Goal: Complete application form

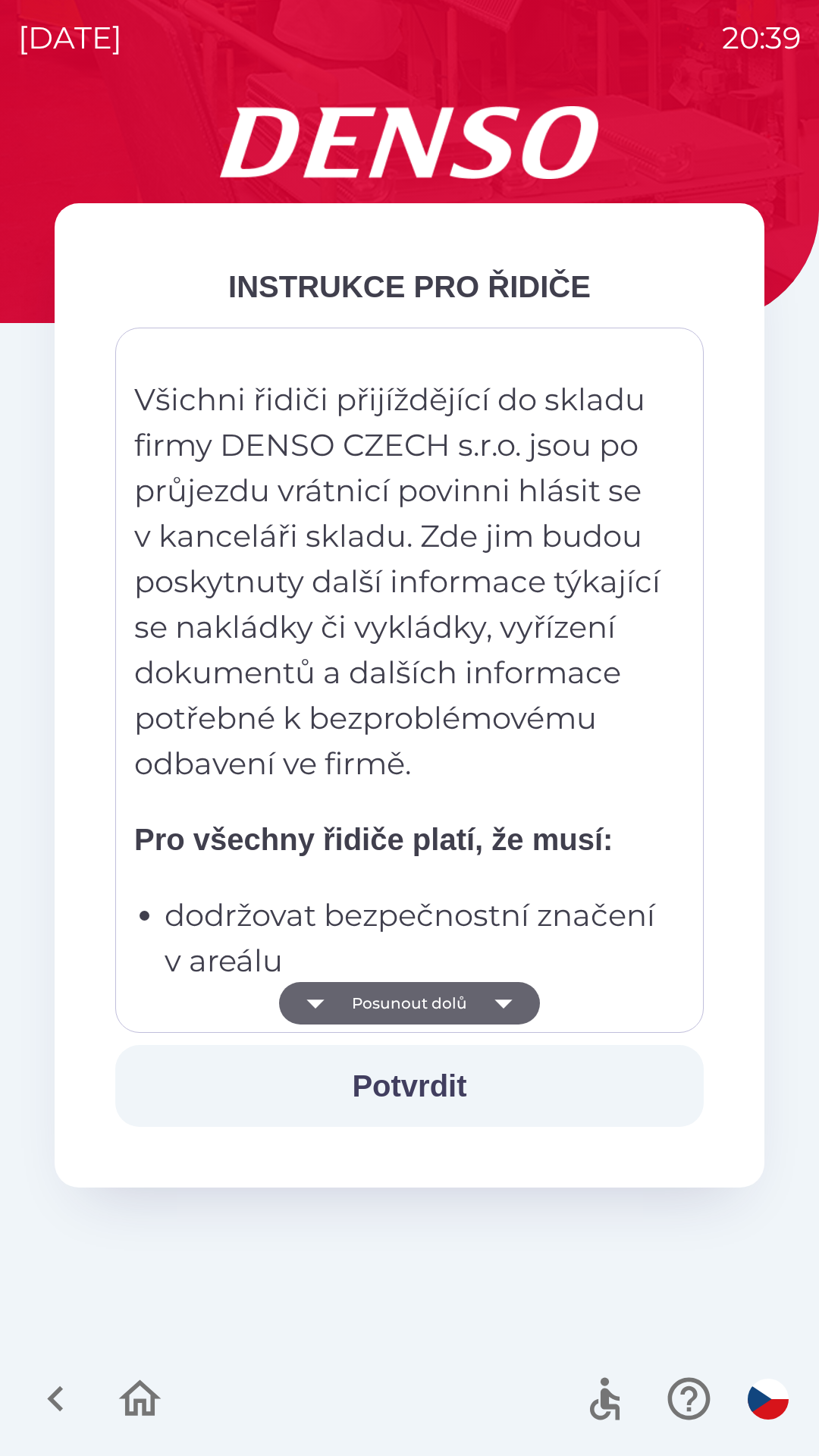
click at [419, 1004] on button "Posunout dolů" at bounding box center [409, 1003] width 261 height 43
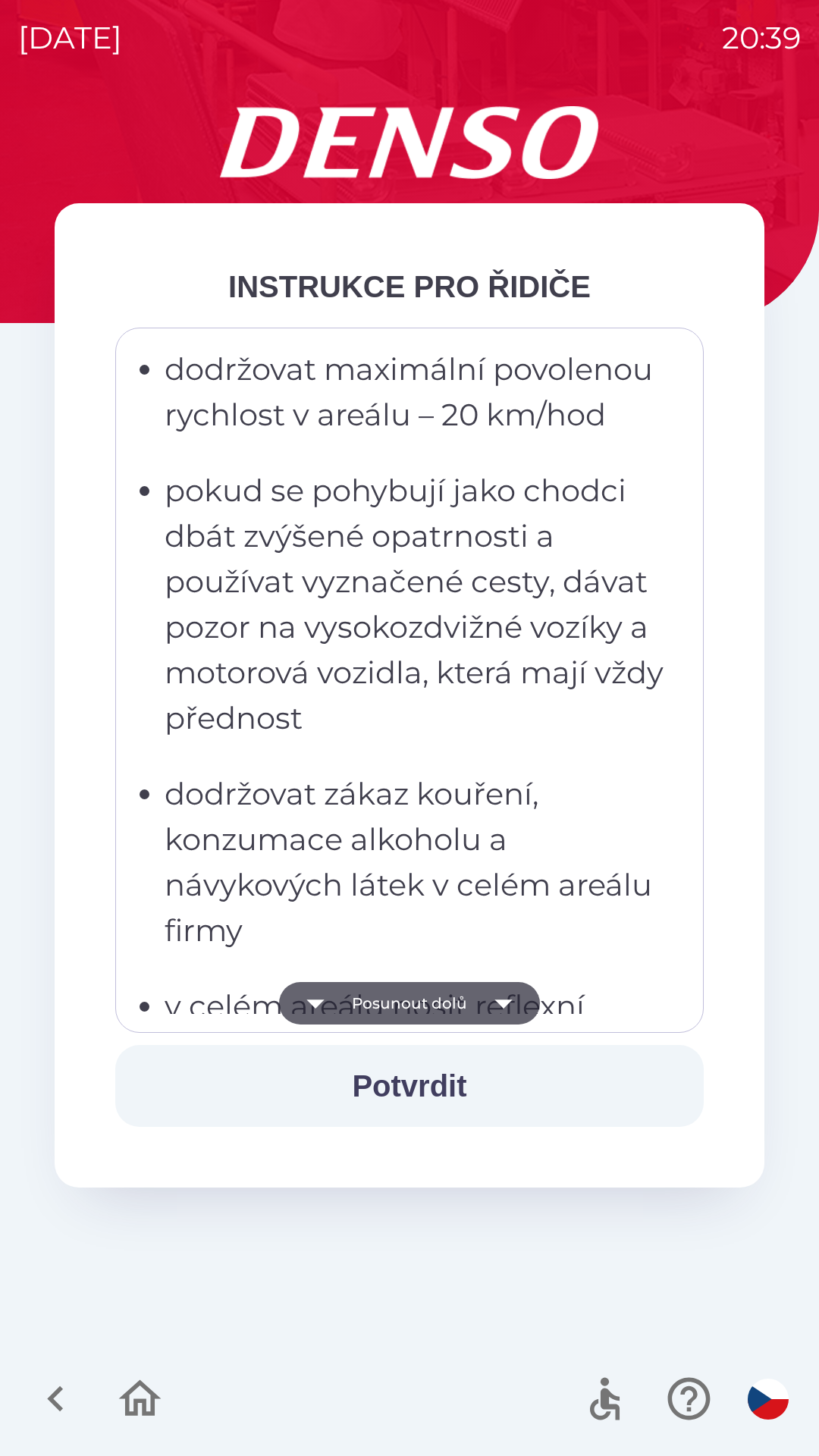
click at [416, 992] on button "Posunout dolů" at bounding box center [409, 1003] width 261 height 43
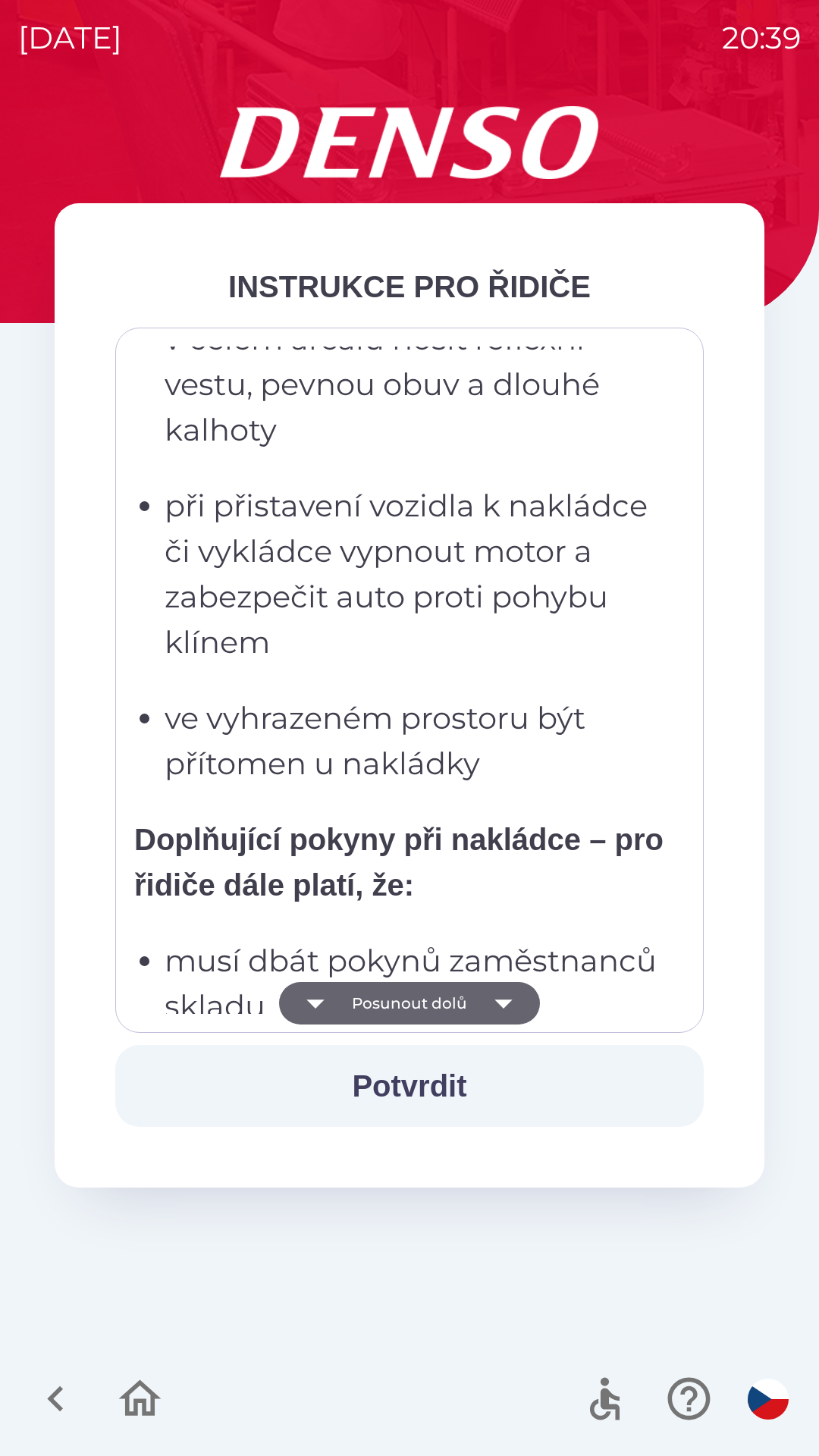
click at [415, 1002] on button "Posunout dolů" at bounding box center [409, 1003] width 261 height 43
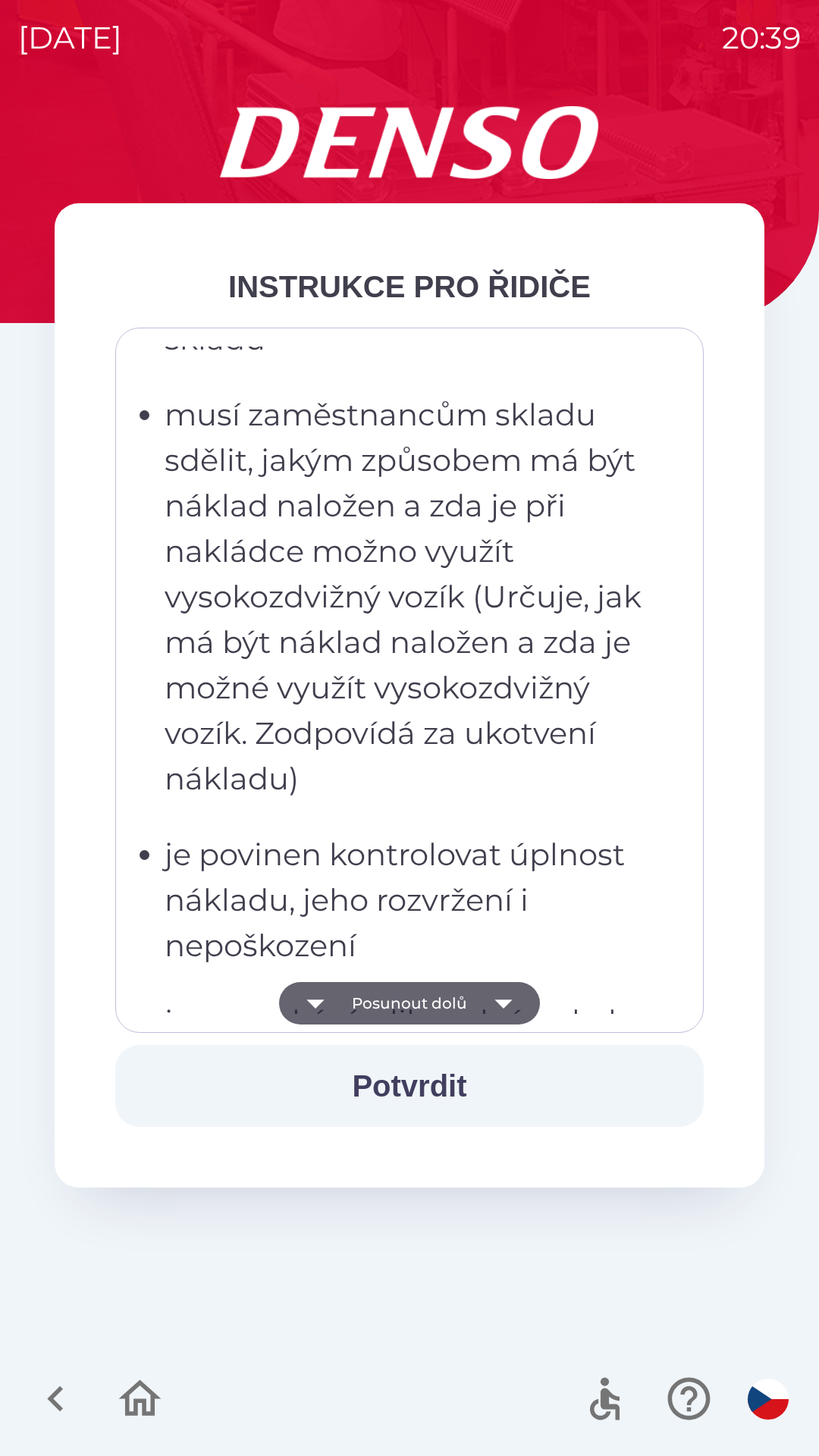
click at [426, 1011] on button "Posunout dolů" at bounding box center [409, 1003] width 261 height 43
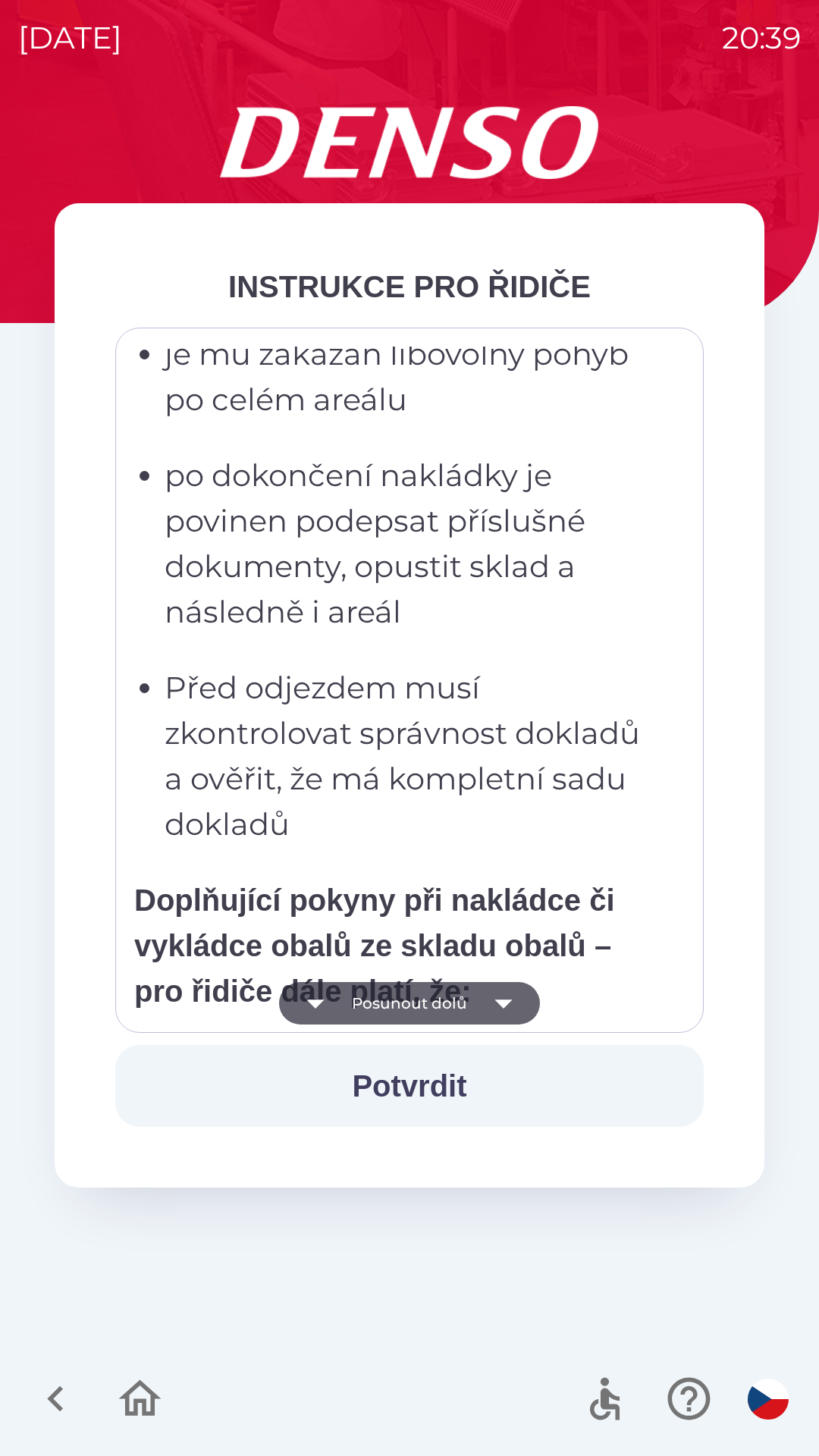
click at [430, 1013] on button "Posunout dolů" at bounding box center [409, 1003] width 261 height 43
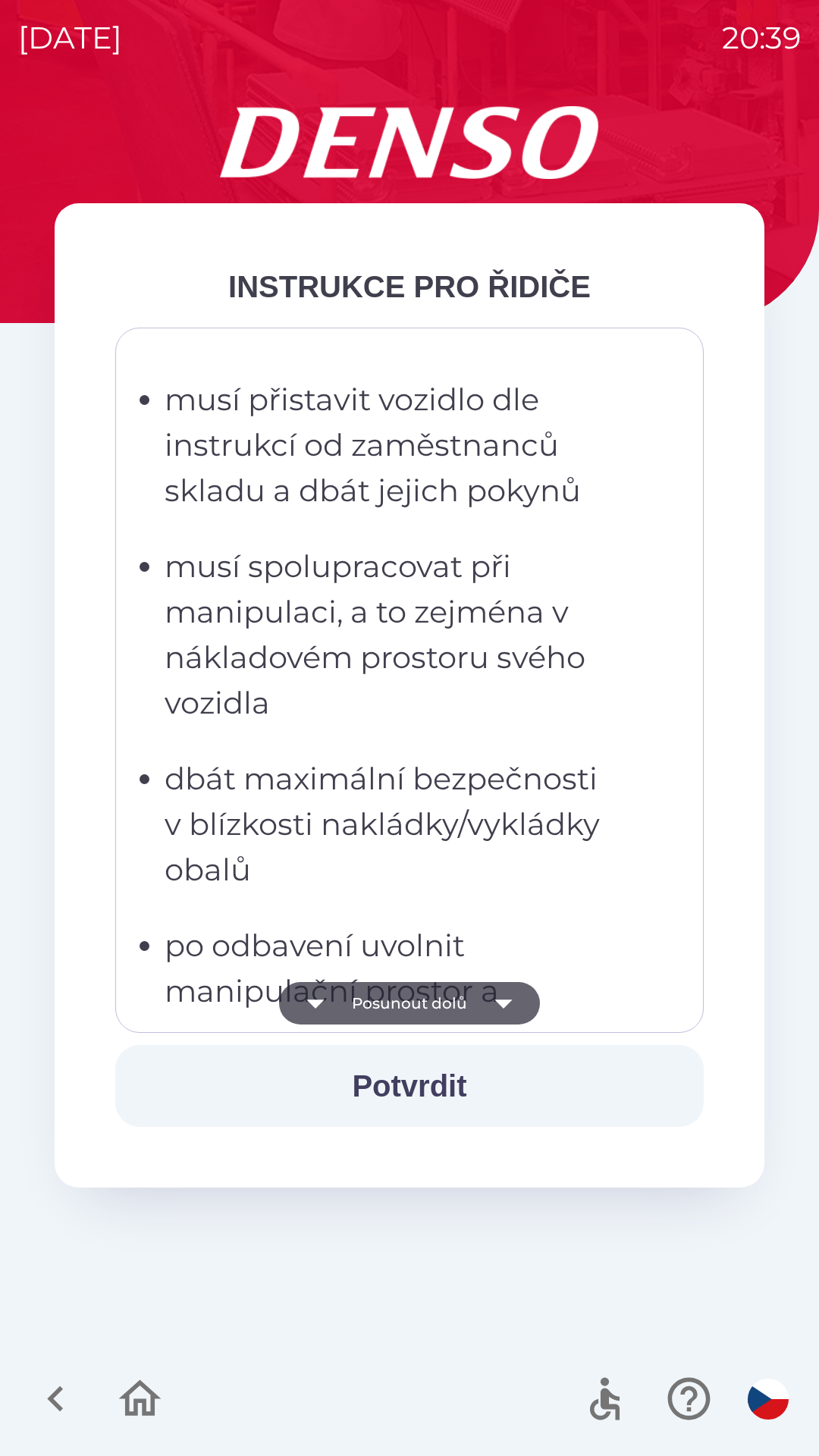
click at [424, 1004] on button "Posunout dolů" at bounding box center [409, 1003] width 261 height 43
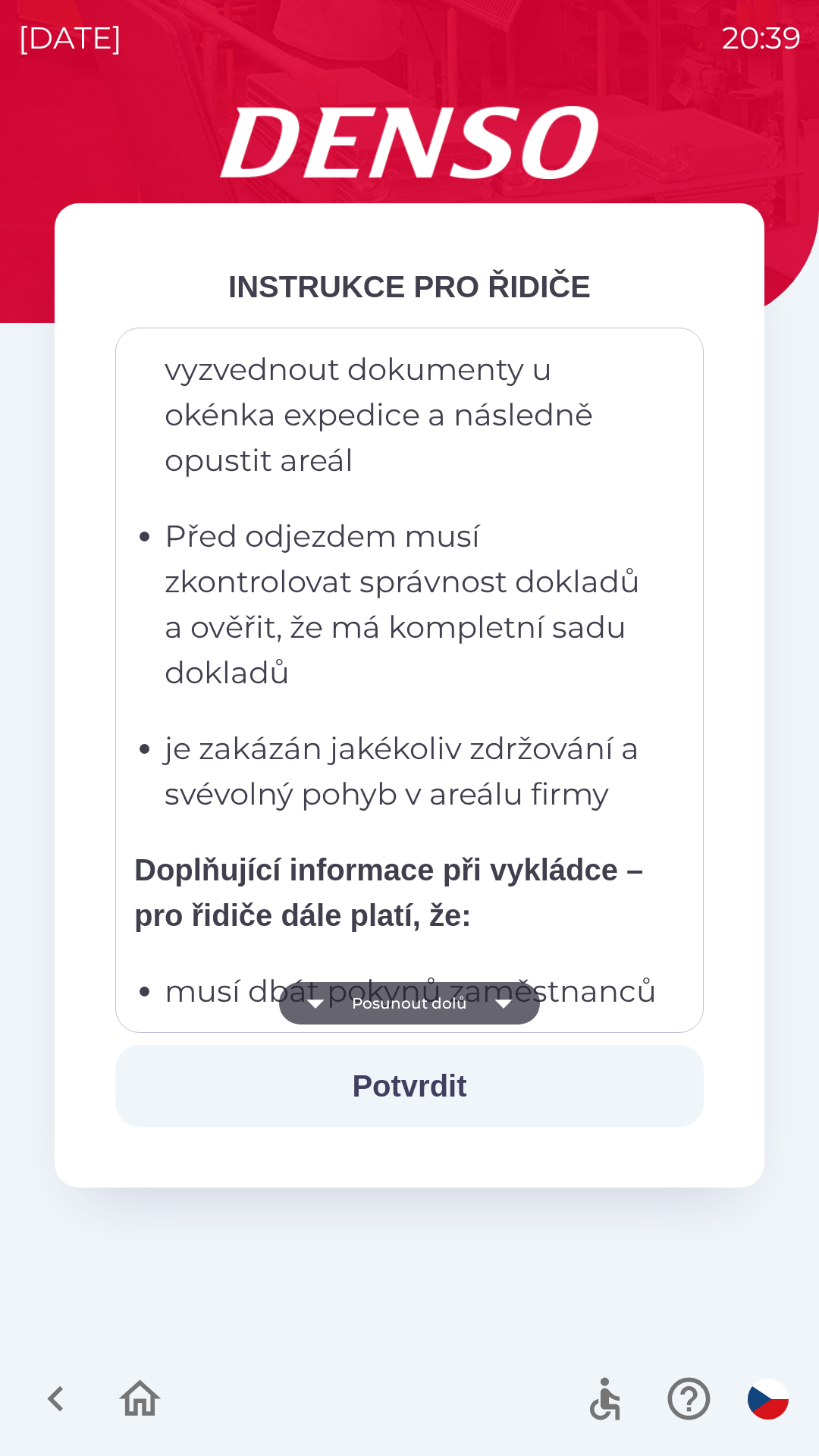
click at [433, 1016] on button "Posunout dolů" at bounding box center [409, 1003] width 261 height 43
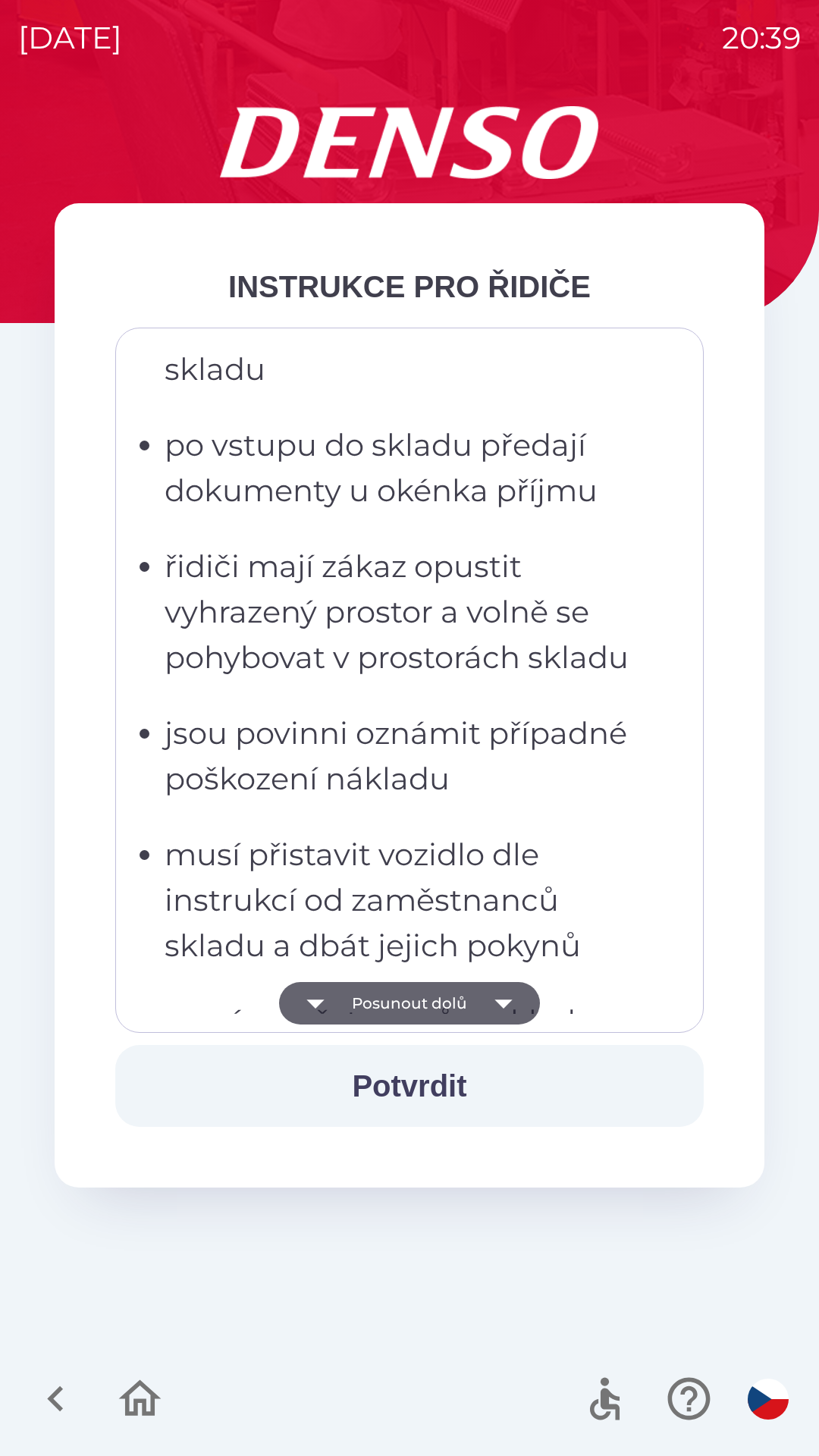
click at [452, 1005] on button "Posunout dolů" at bounding box center [409, 1003] width 261 height 43
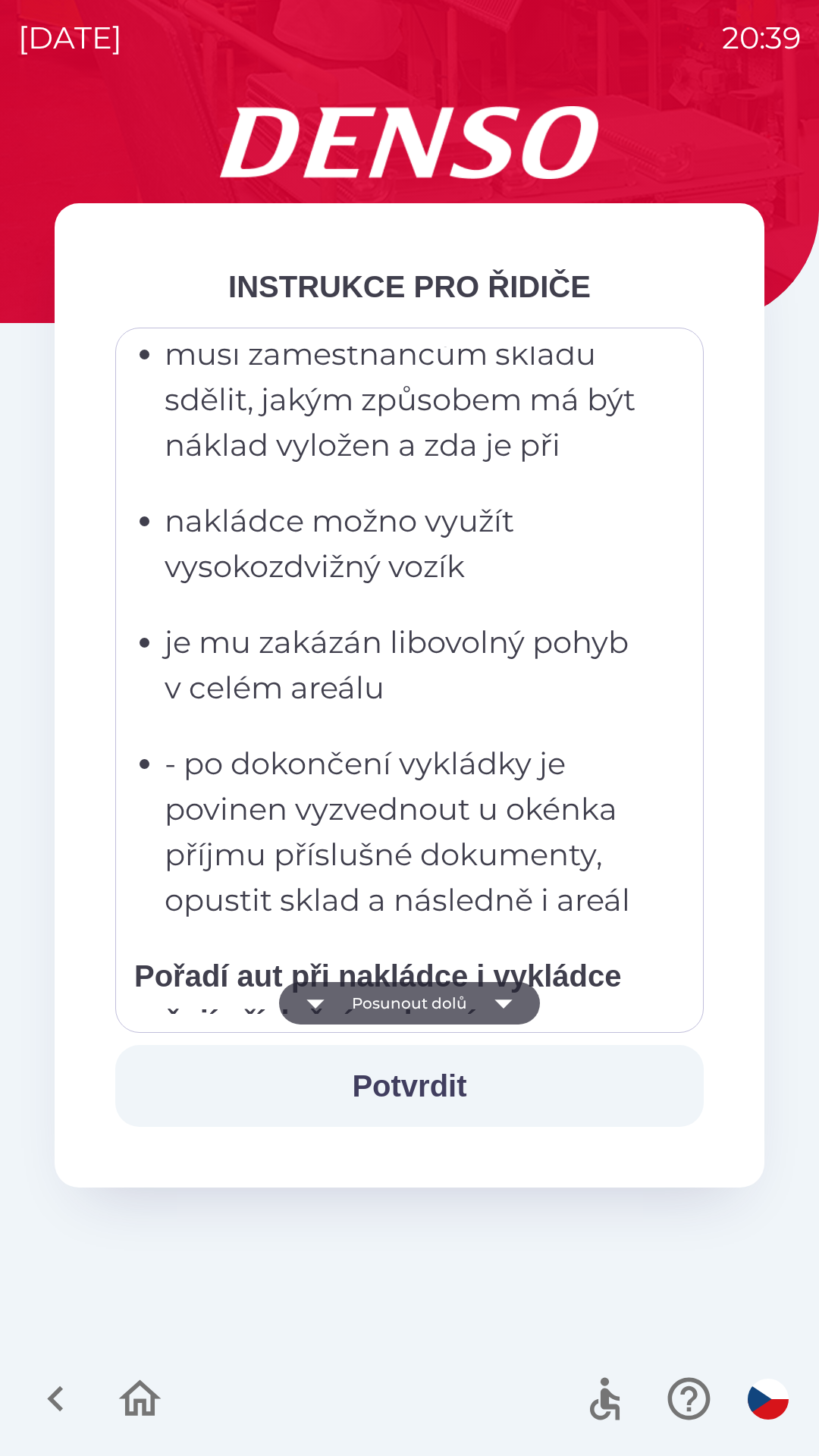
click at [450, 1019] on button "Posunout dolů" at bounding box center [409, 1003] width 261 height 43
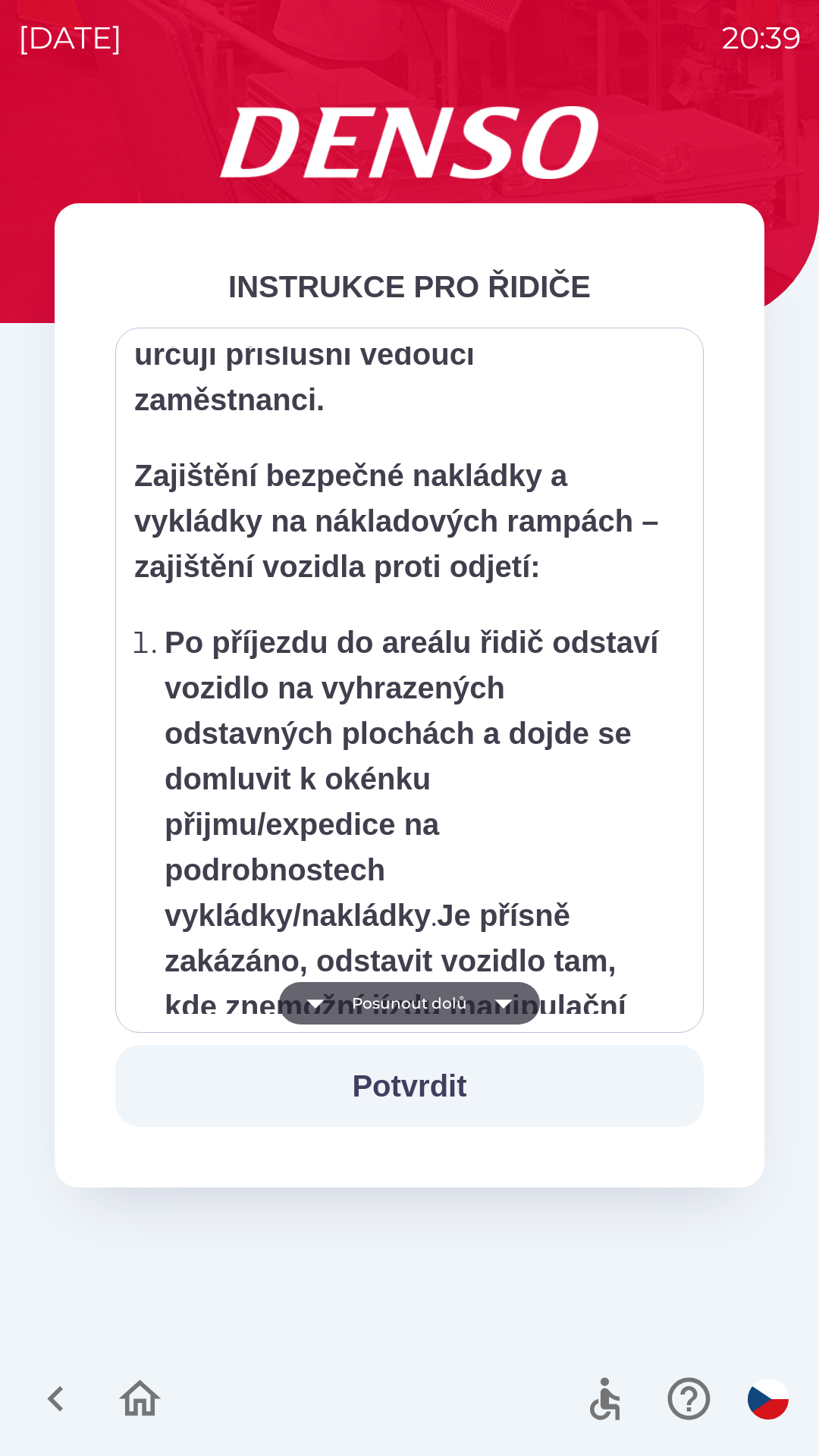
click at [453, 1011] on button "Posunout dolů" at bounding box center [409, 1003] width 261 height 43
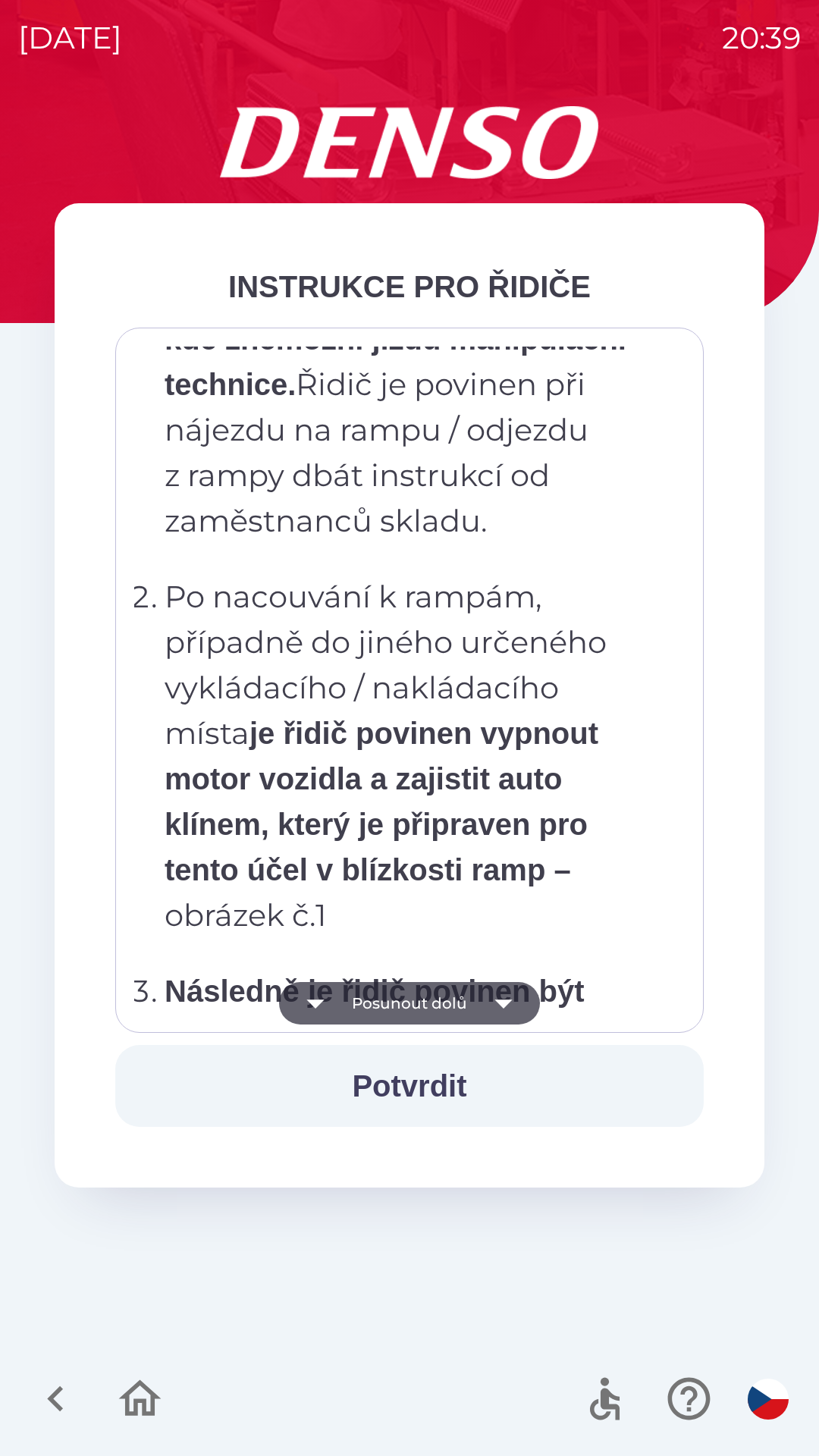
click at [447, 1012] on button "Posunout dolů" at bounding box center [409, 1003] width 261 height 43
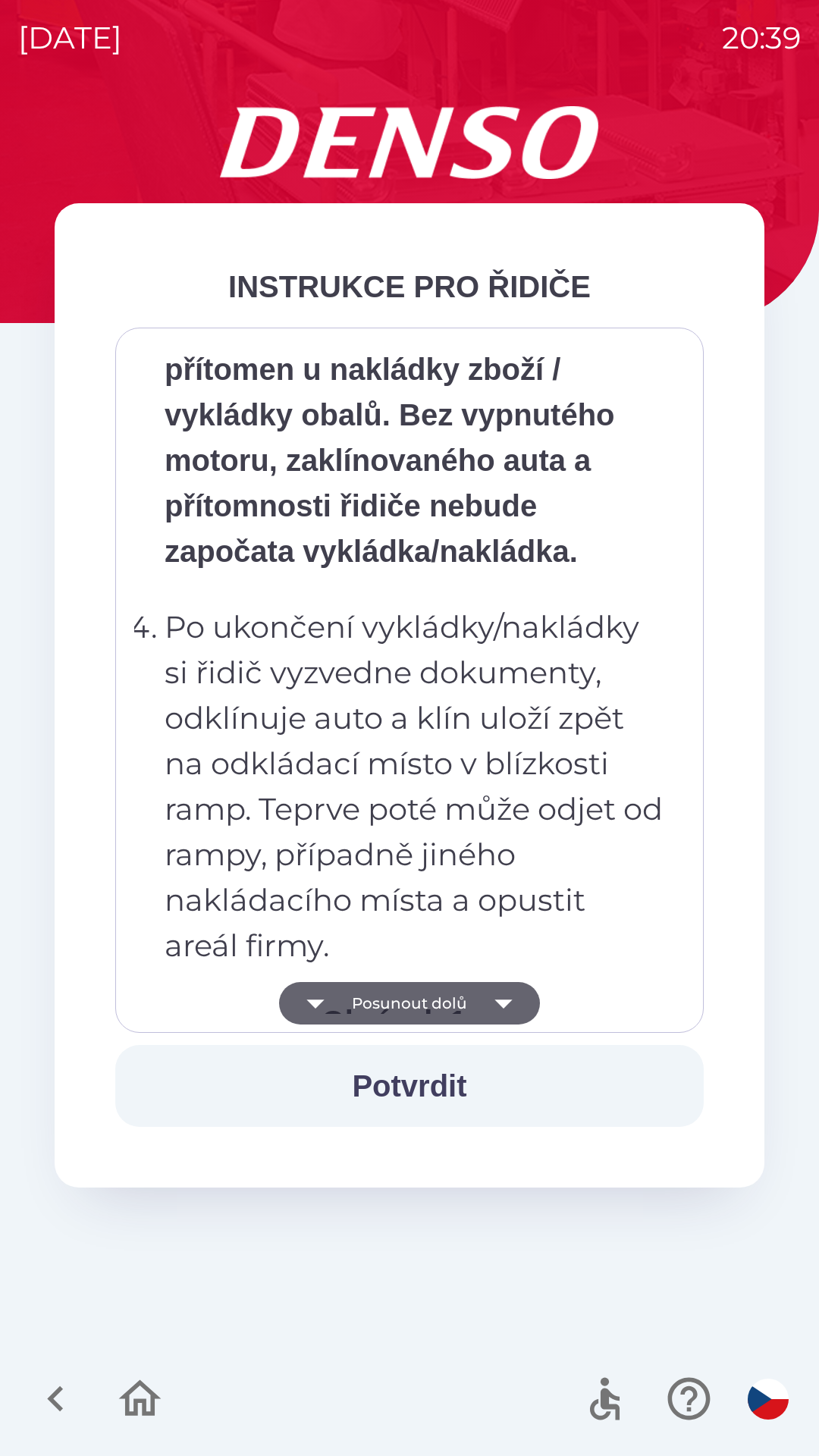
click at [425, 1007] on button "Posunout dolů" at bounding box center [409, 1003] width 261 height 43
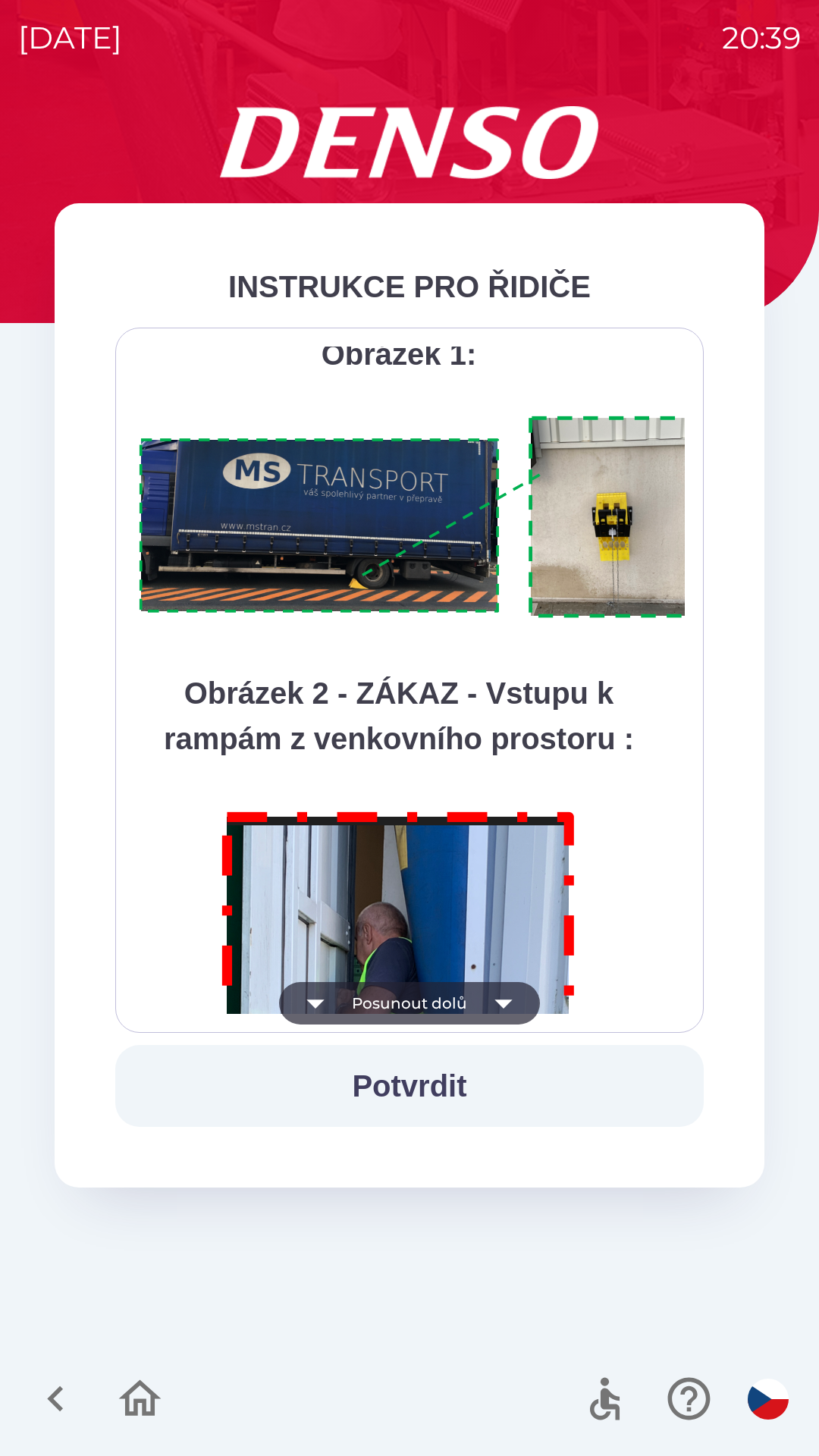
click at [423, 1019] on button "Posunout dolů" at bounding box center [409, 1003] width 261 height 43
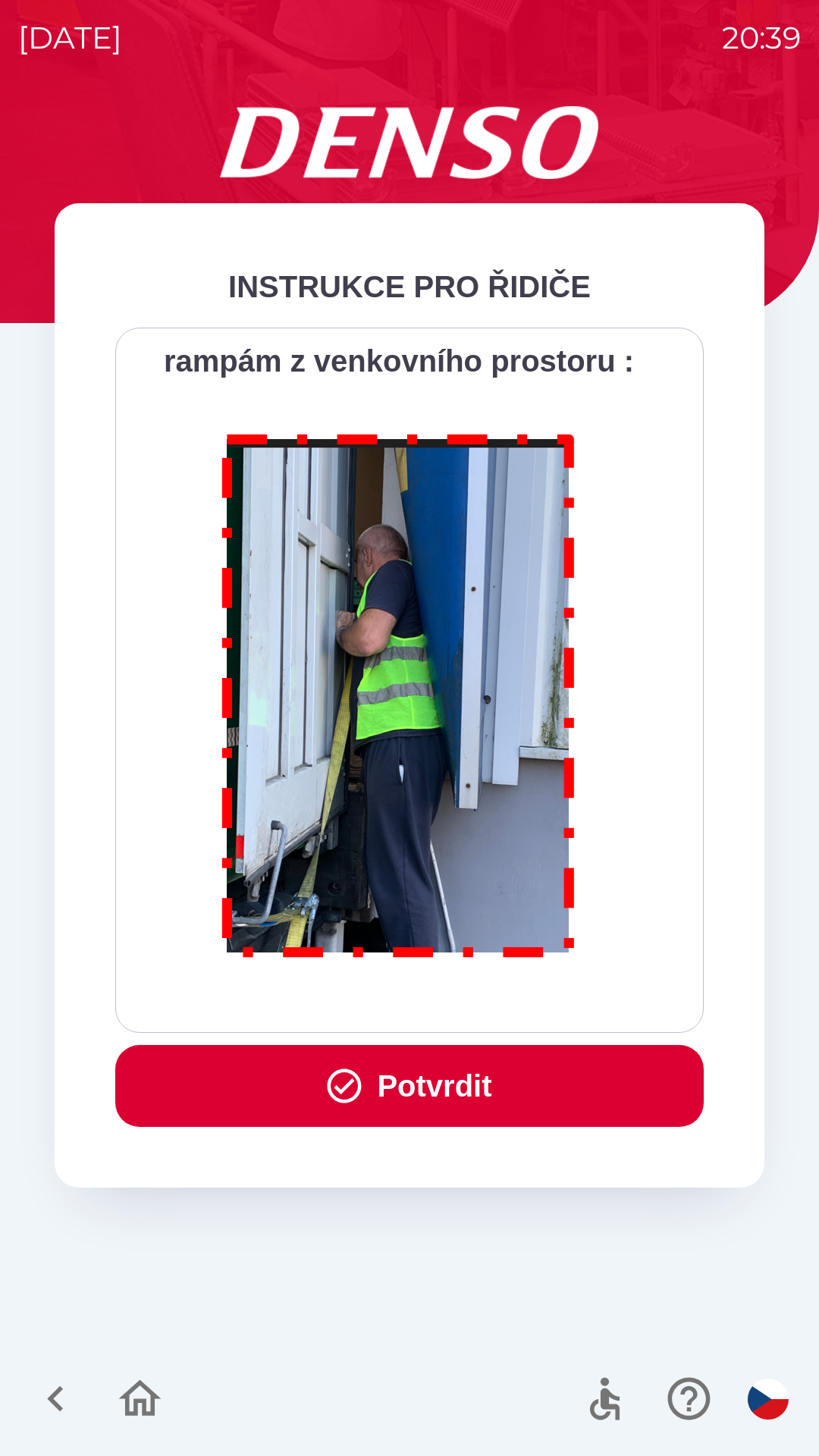
click at [408, 1010] on div "Všichni řidiči přijíždějící do skladu firmy DENSO CZECH s.r.o. jsou po průjezdu…" at bounding box center [409, 681] width 550 height 668
click at [417, 1074] on button "Potvrdit" at bounding box center [410, 1086] width 589 height 82
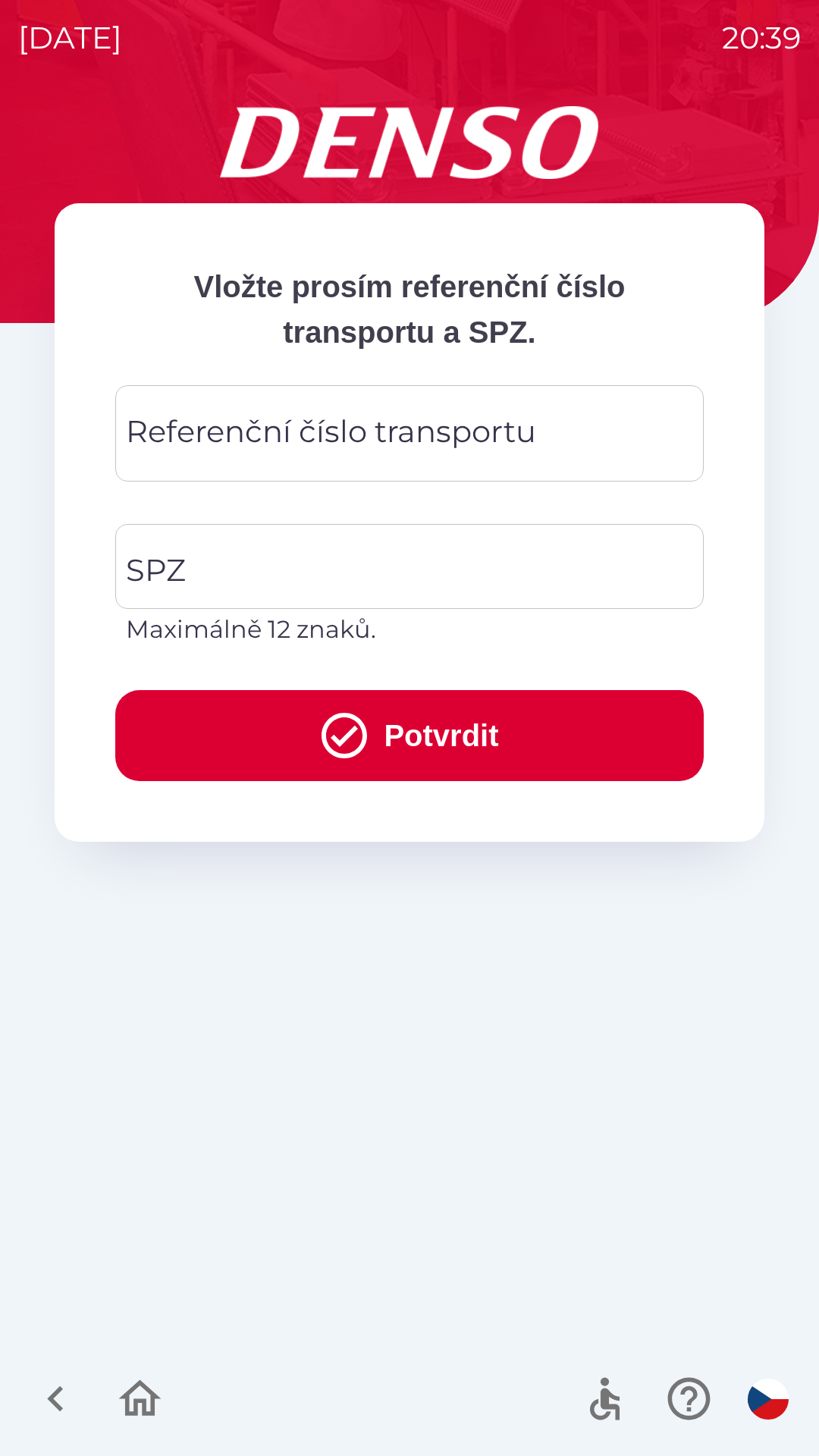
click at [393, 448] on div "Referenční číslo transportu Referenční číslo transportu" at bounding box center [410, 433] width 589 height 96
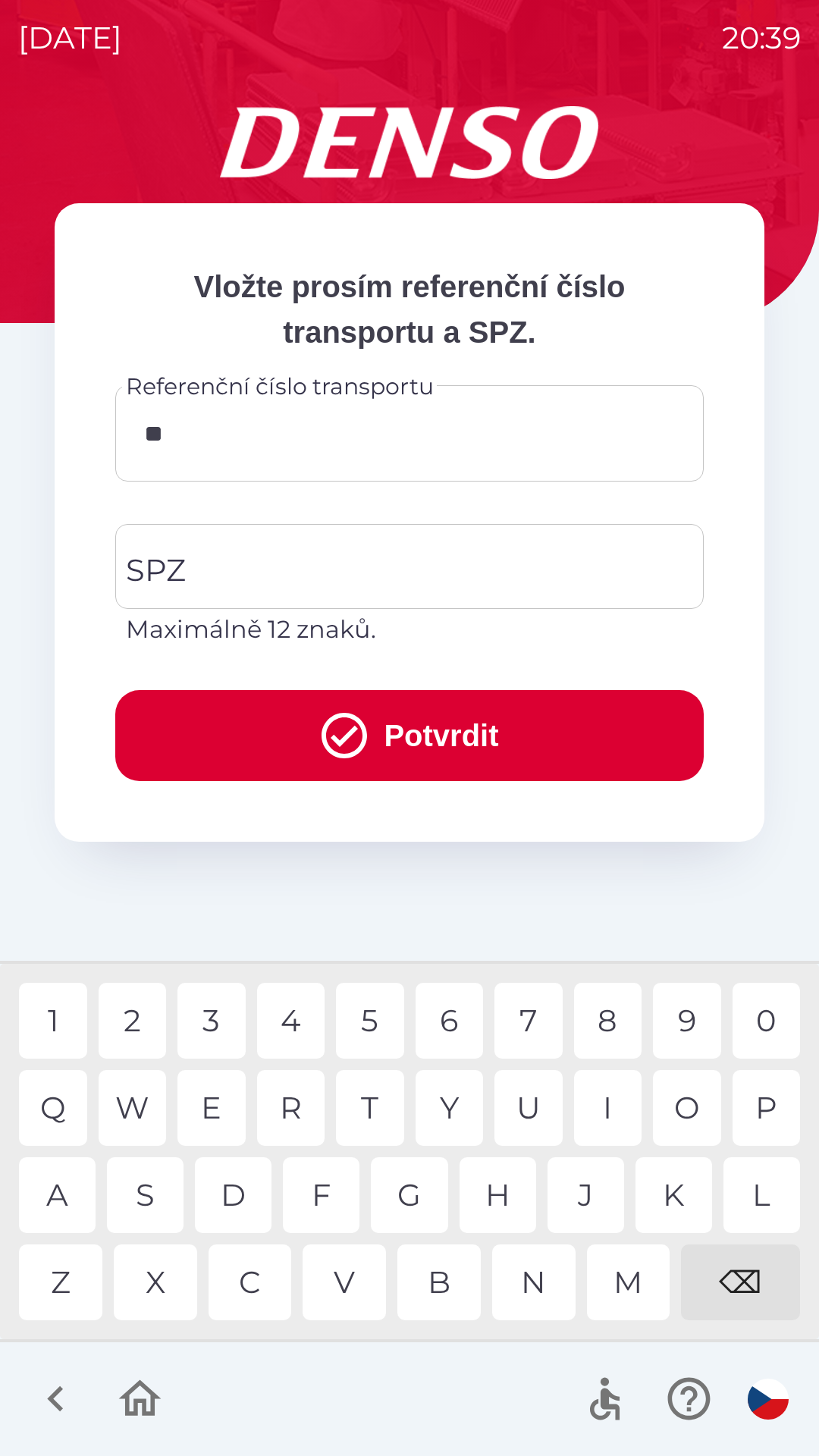
click at [669, 1189] on div "K" at bounding box center [673, 1195] width 76 height 75
click at [605, 1023] on div "8" at bounding box center [607, 1020] width 68 height 75
click at [756, 1012] on div "0" at bounding box center [766, 1020] width 68 height 75
click at [143, 1114] on div "W" at bounding box center [132, 1108] width 68 height 75
click at [721, 1242] on div "1 2 3 4 5 6 7 8 9 0 Q W E R T Y U I O P A S D F G H J K L Z X C V B N M ⌫" at bounding box center [409, 1152] width 811 height 367
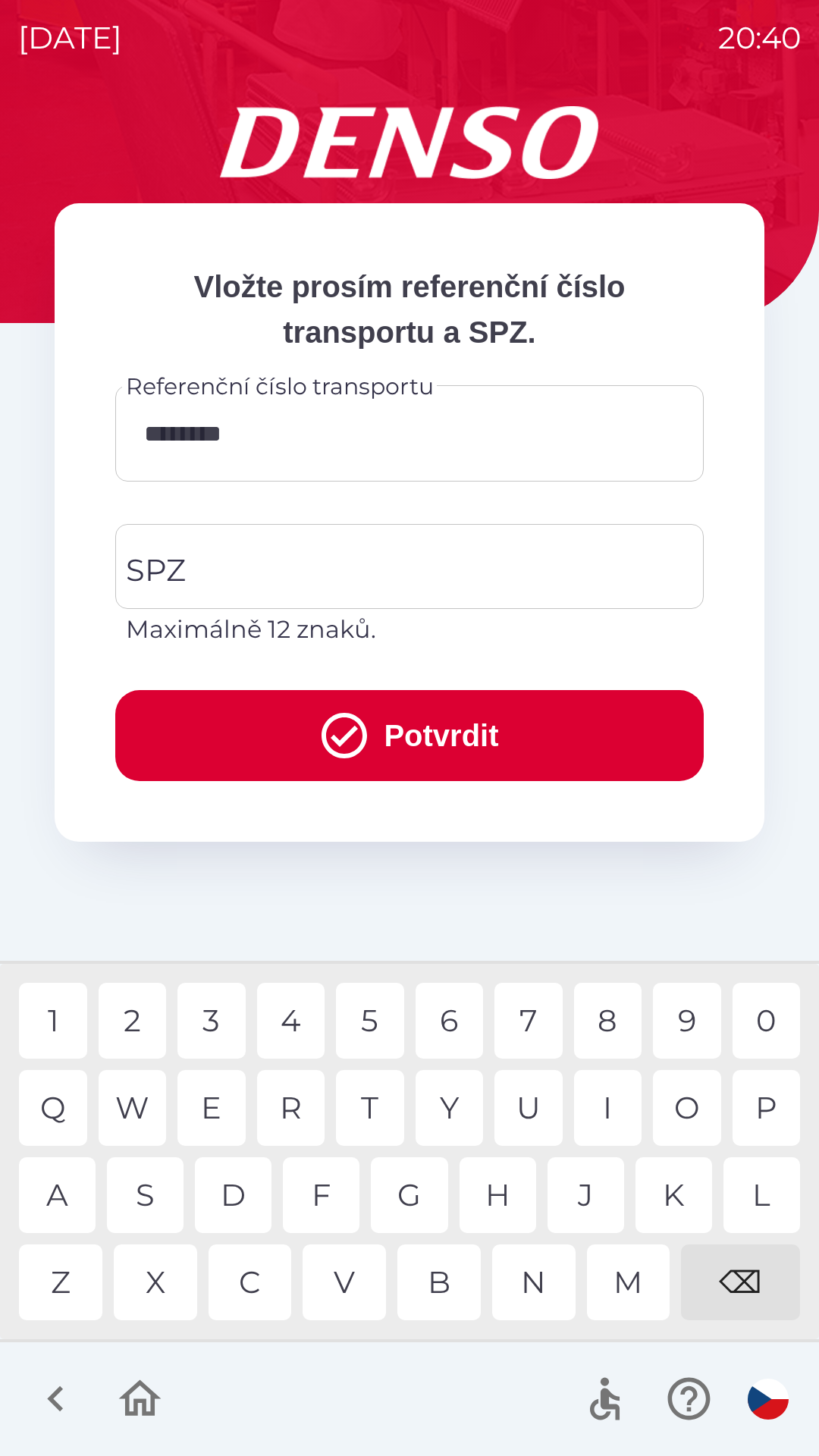
type input "*********"
click at [748, 1023] on div "0" at bounding box center [766, 1020] width 68 height 75
click at [340, 571] on input "SPZ" at bounding box center [398, 566] width 552 height 71
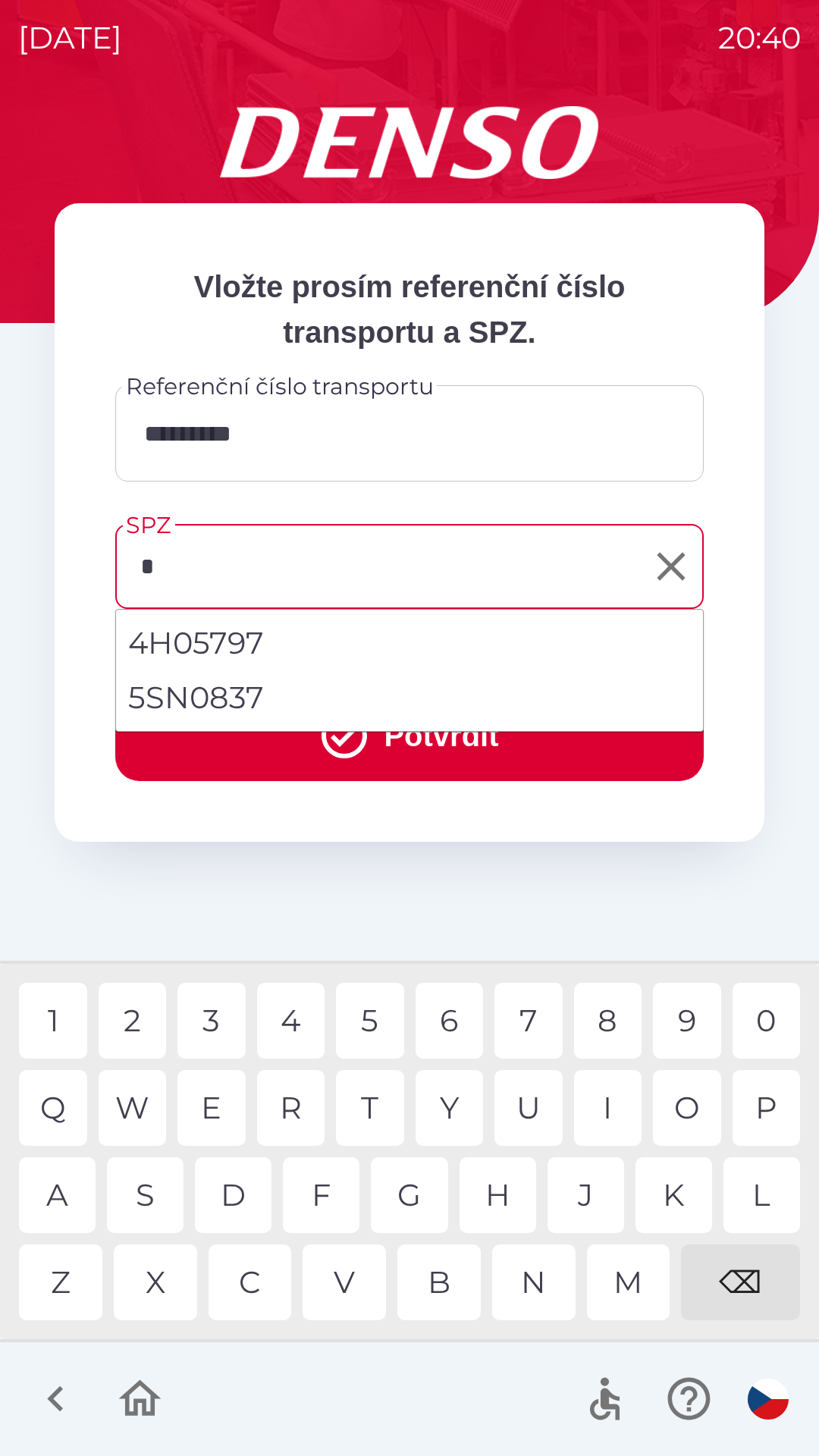
click at [366, 1024] on div "5" at bounding box center [370, 1020] width 68 height 75
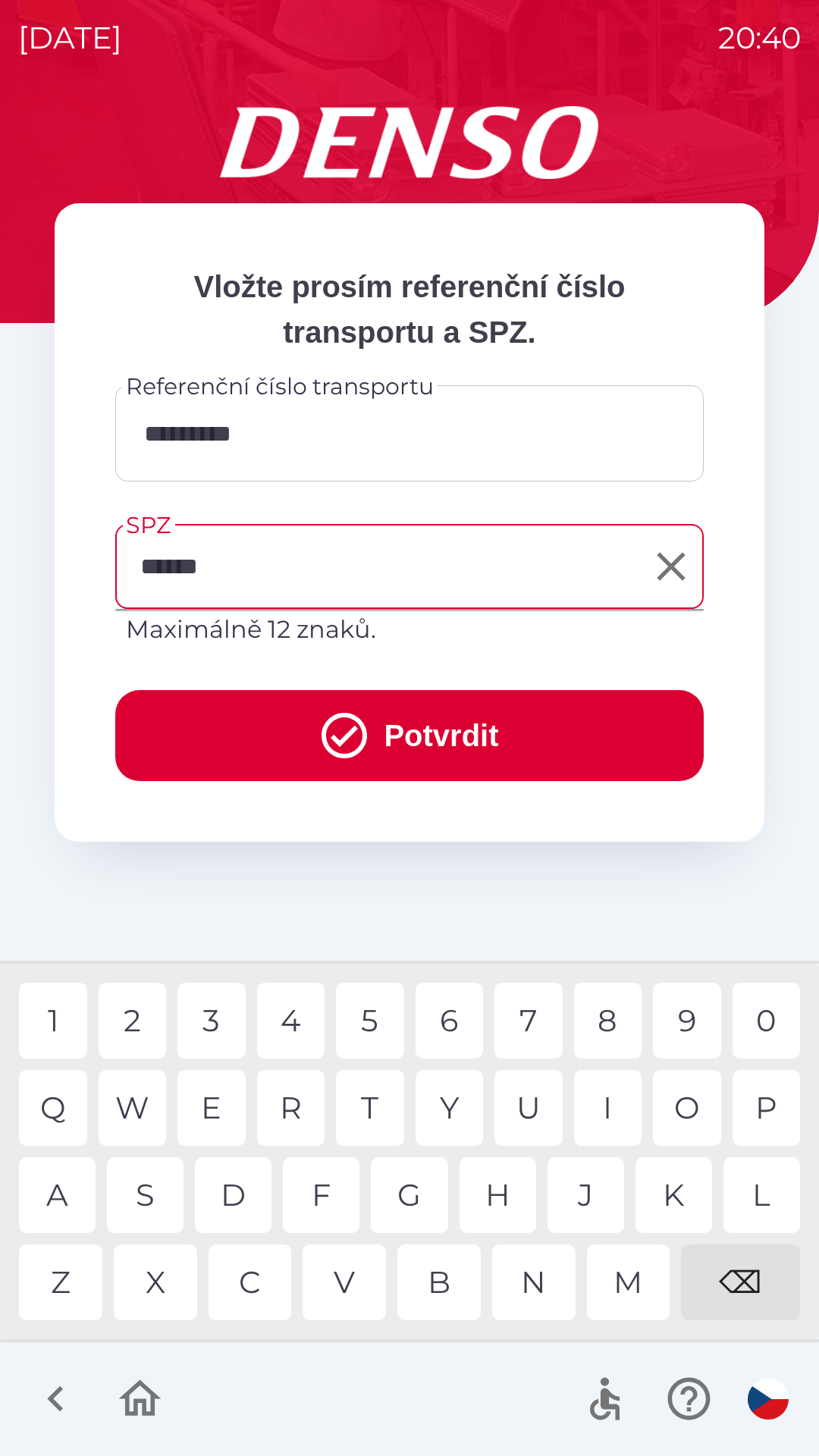
type input "*******"
click at [439, 735] on button "Potvrdit" at bounding box center [410, 735] width 589 height 91
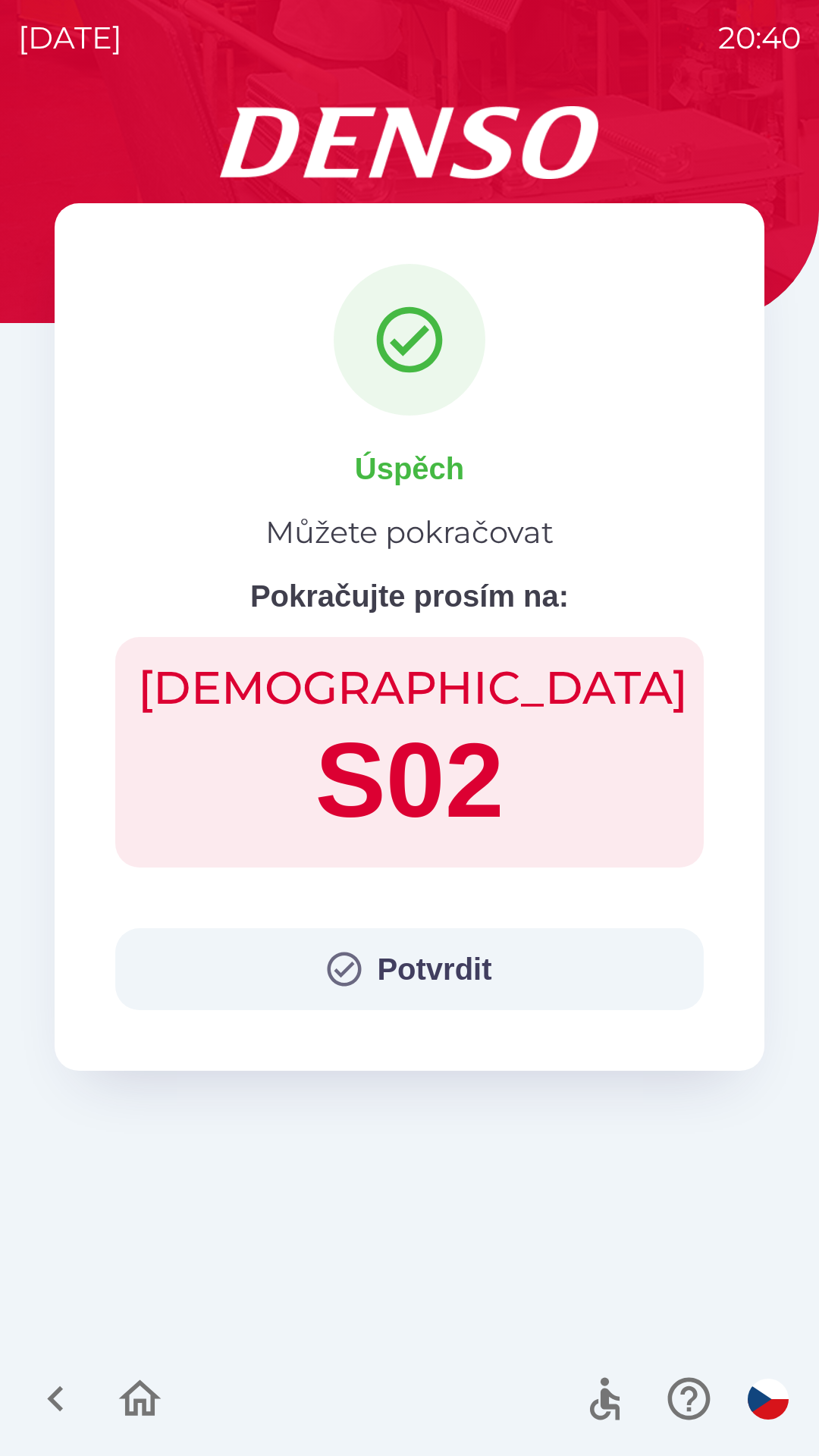
click at [406, 967] on button "Potvrdit" at bounding box center [410, 970] width 589 height 82
